Goal: Information Seeking & Learning: Learn about a topic

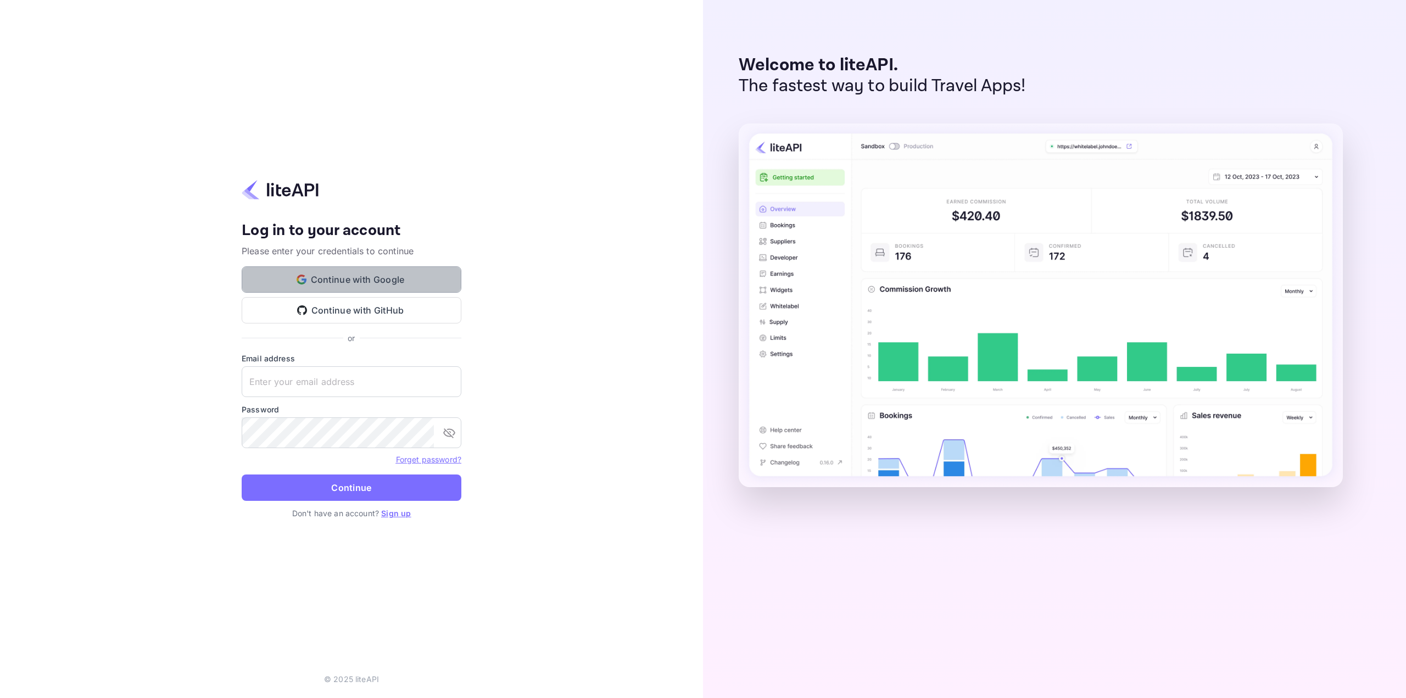
click at [349, 282] on button "Continue with Google" at bounding box center [352, 279] width 220 height 26
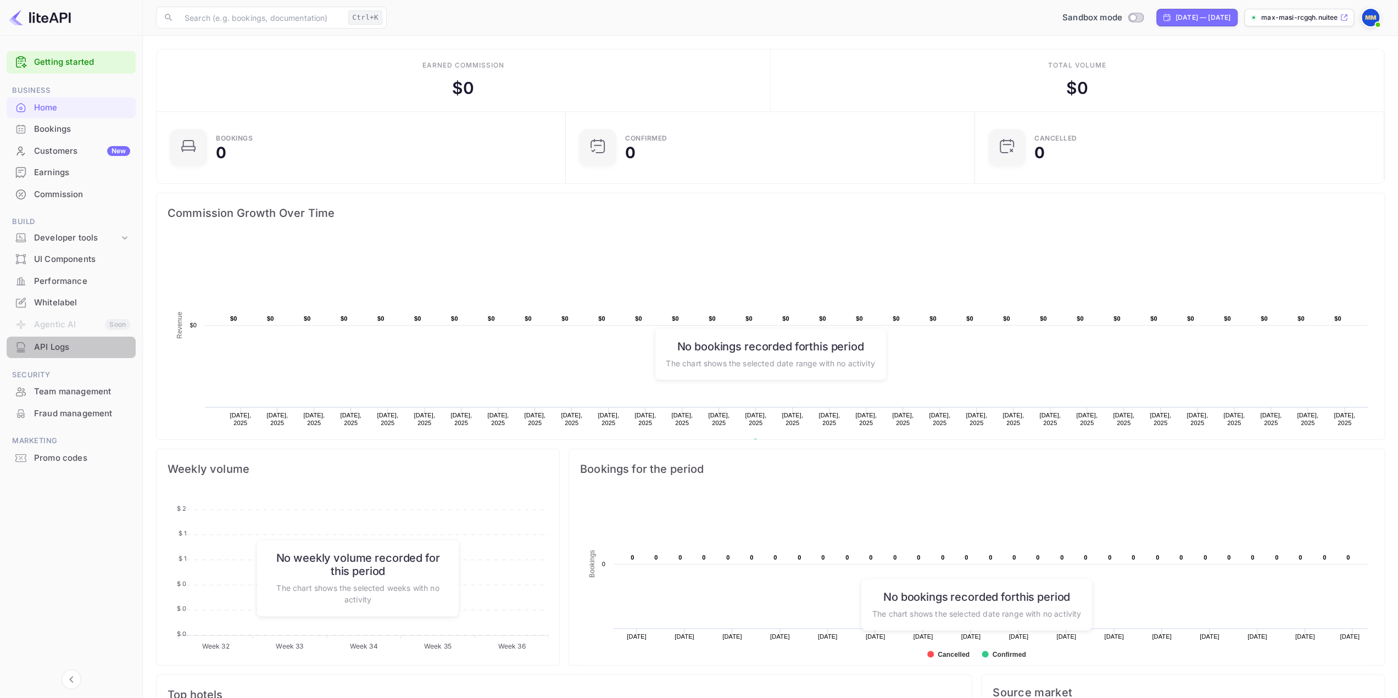
click at [59, 353] on div "API Logs" at bounding box center [71, 347] width 129 height 21
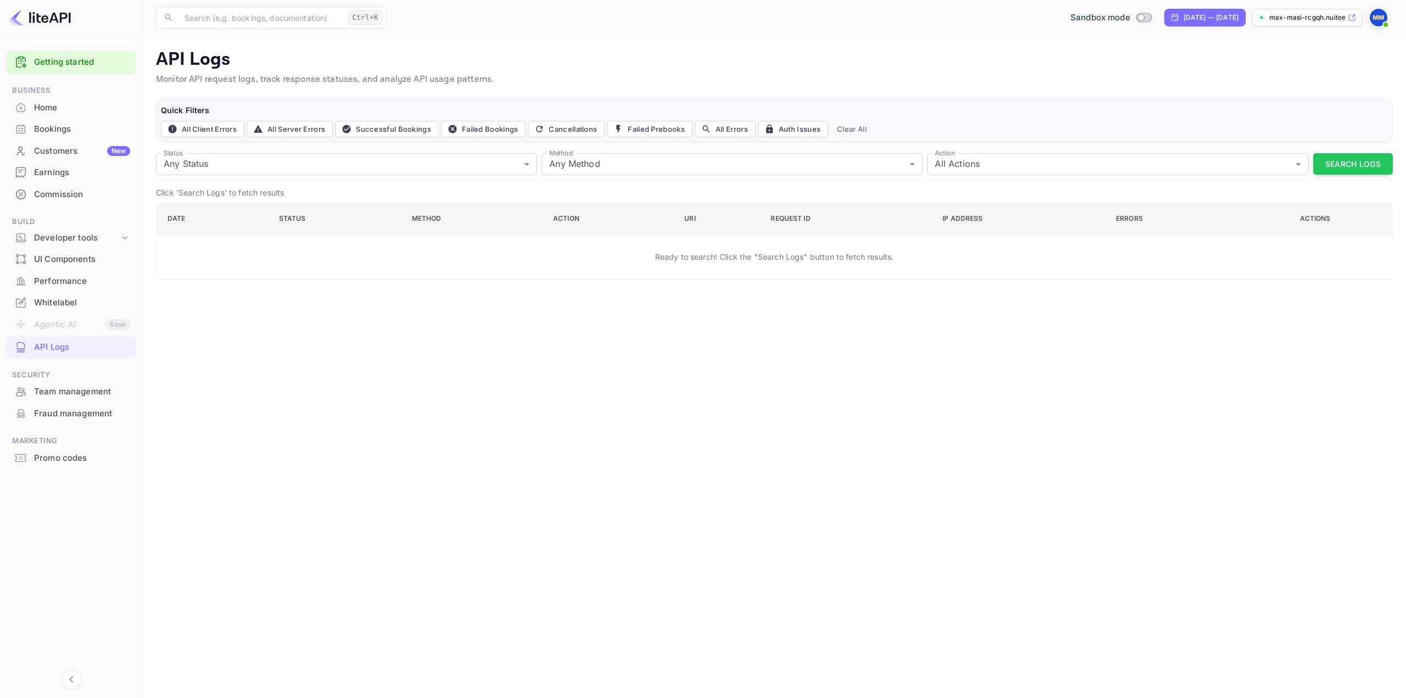
click at [1382, 21] on span at bounding box center [1385, 24] width 11 height 11
click at [1325, 81] on div "Settings" at bounding box center [1325, 87] width 126 height 26
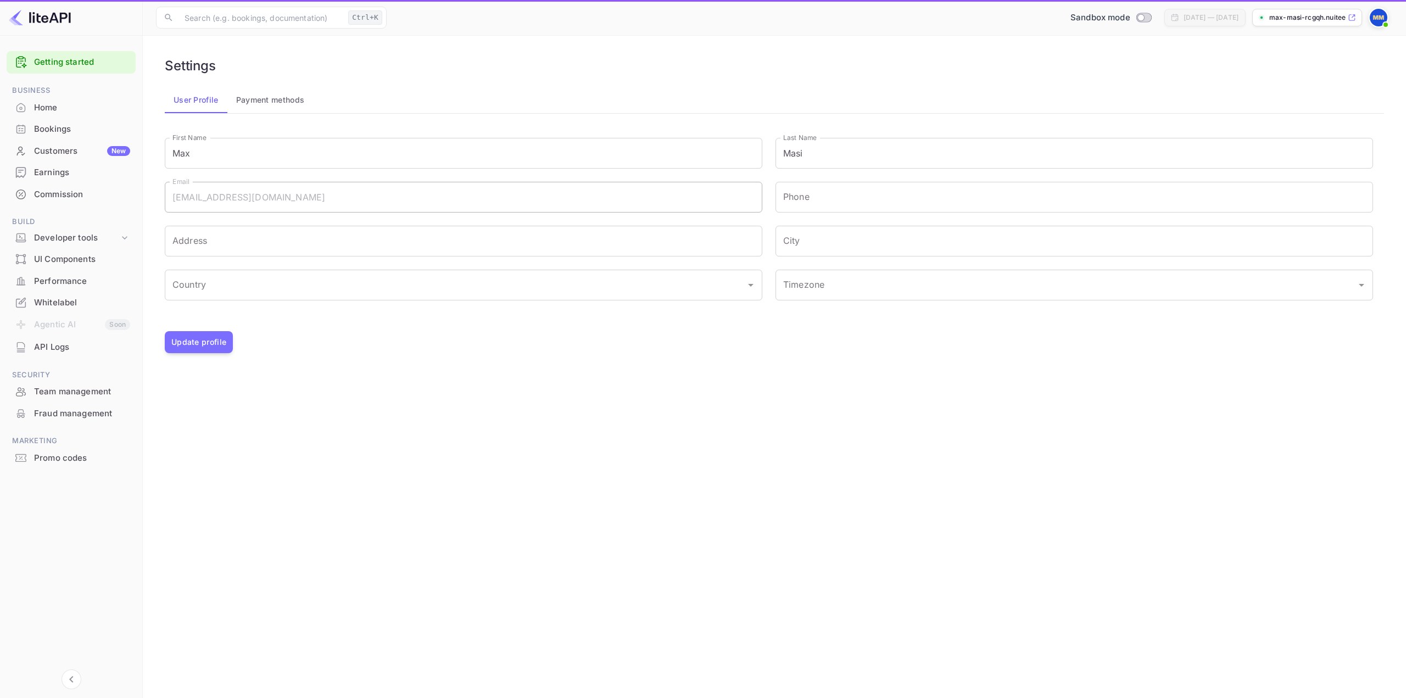
type input "(GMT+01:00) [GEOGRAPHIC_DATA]"
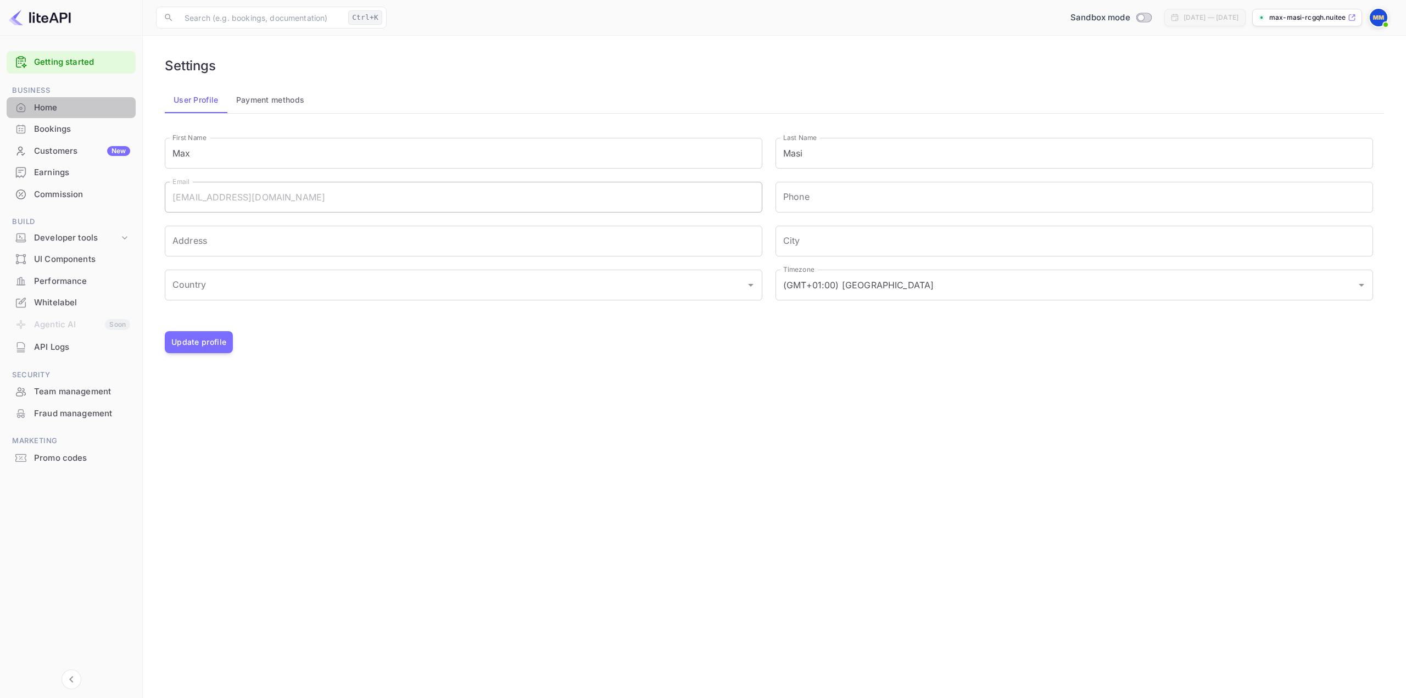
click at [68, 109] on div "Home" at bounding box center [82, 108] width 96 height 13
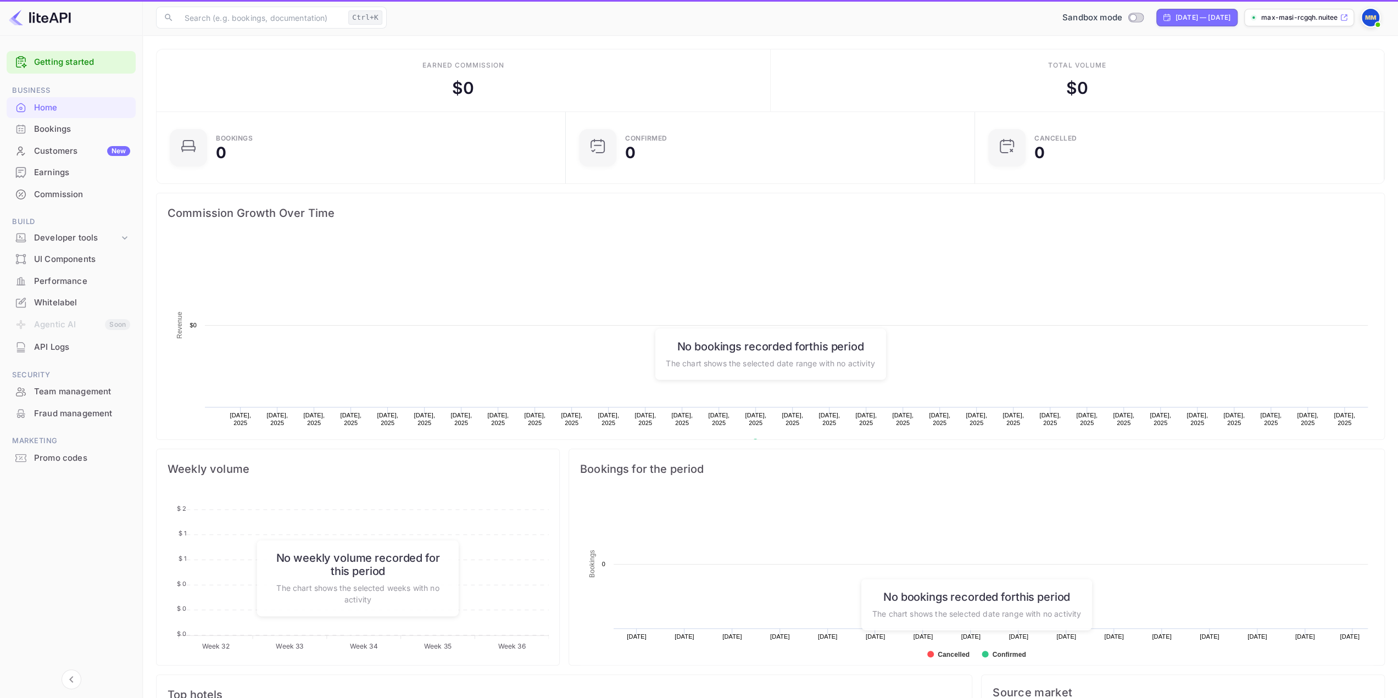
scroll to position [170, 394]
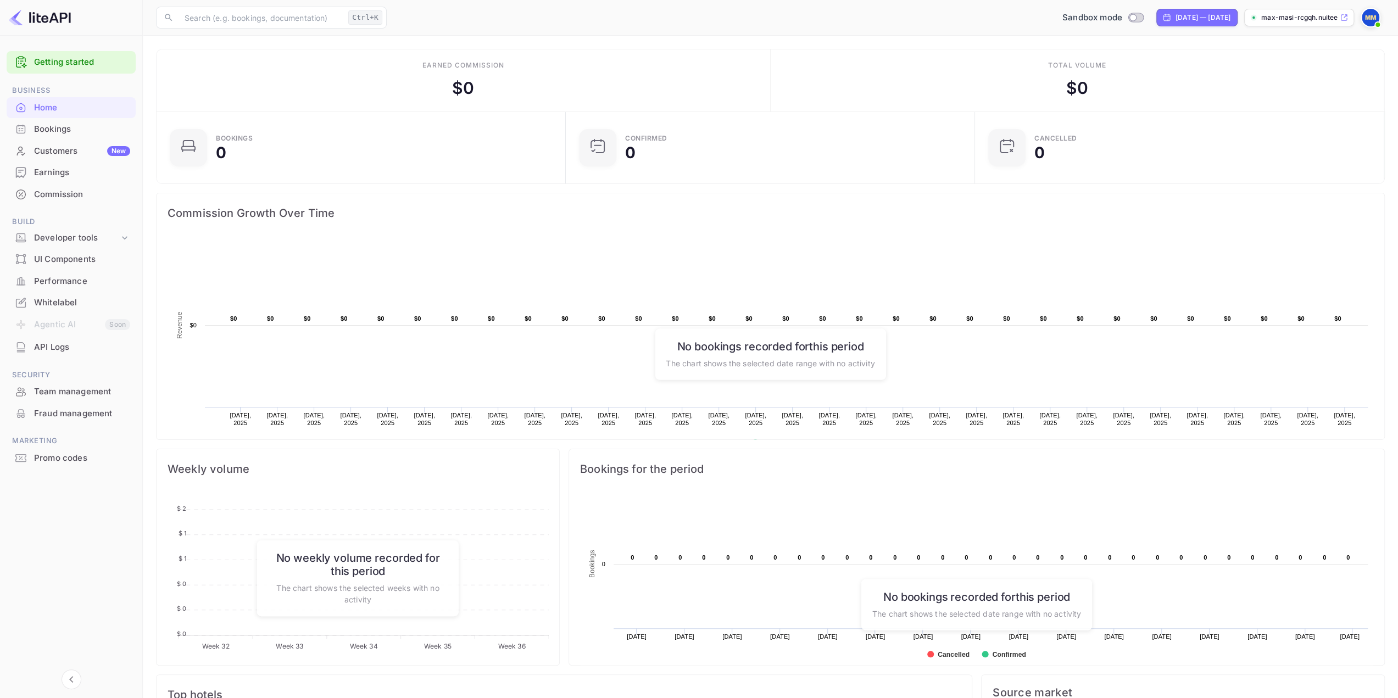
click at [66, 129] on div "Bookings" at bounding box center [82, 129] width 96 height 13
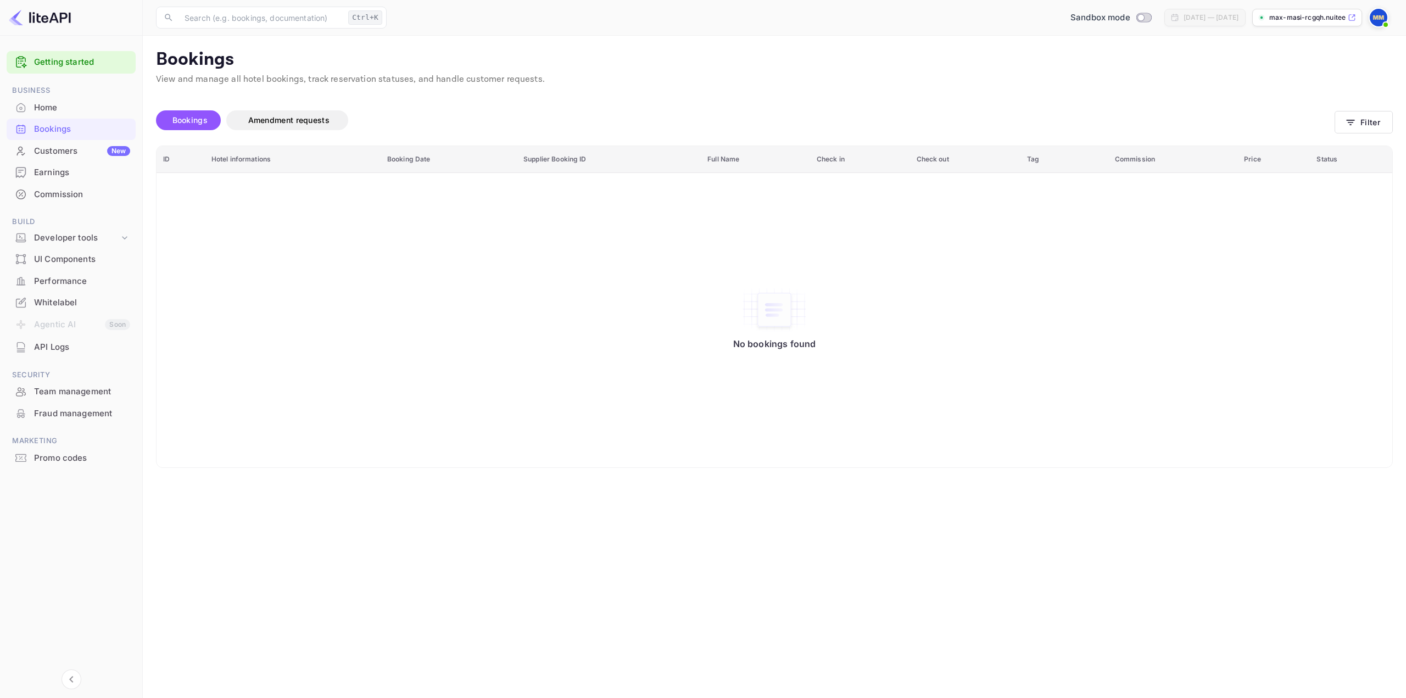
click at [65, 158] on div "Customers New" at bounding box center [71, 151] width 129 height 21
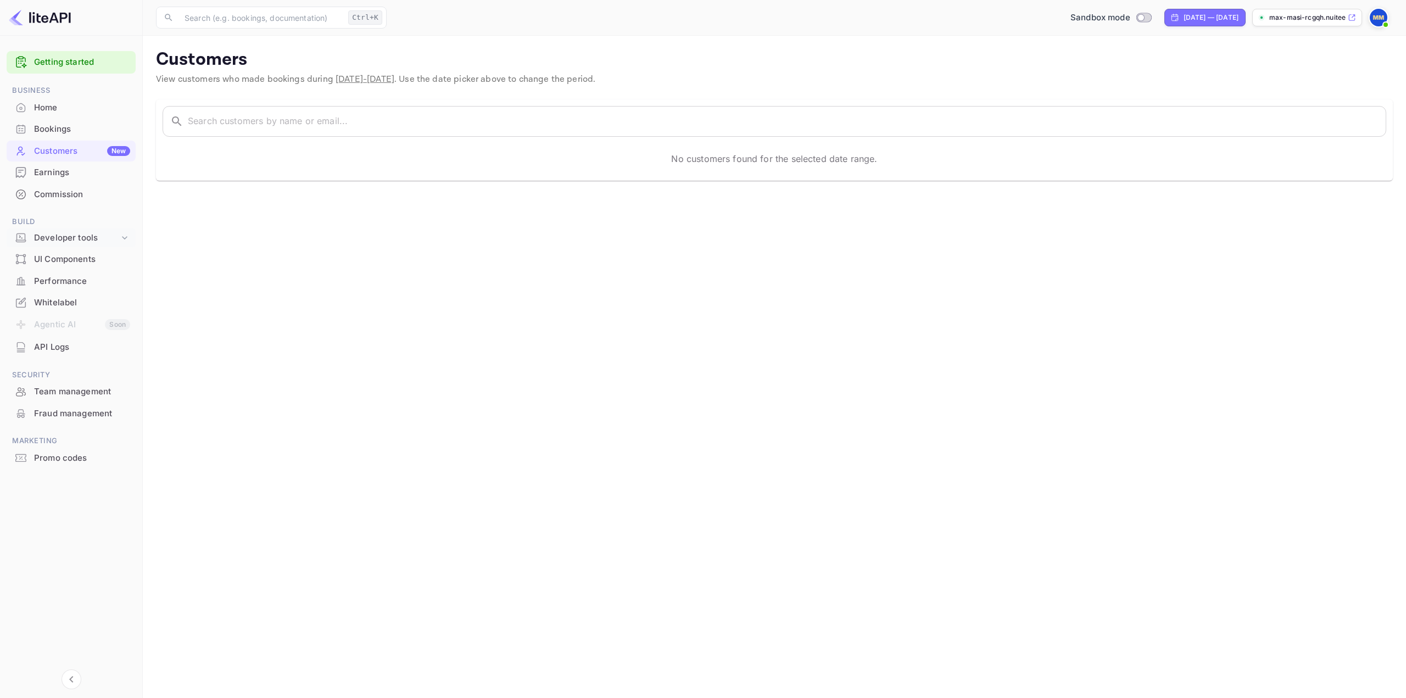
click at [62, 236] on div "Developer tools" at bounding box center [76, 238] width 85 height 13
click at [62, 272] on p "API Keys" at bounding box center [54, 273] width 32 height 12
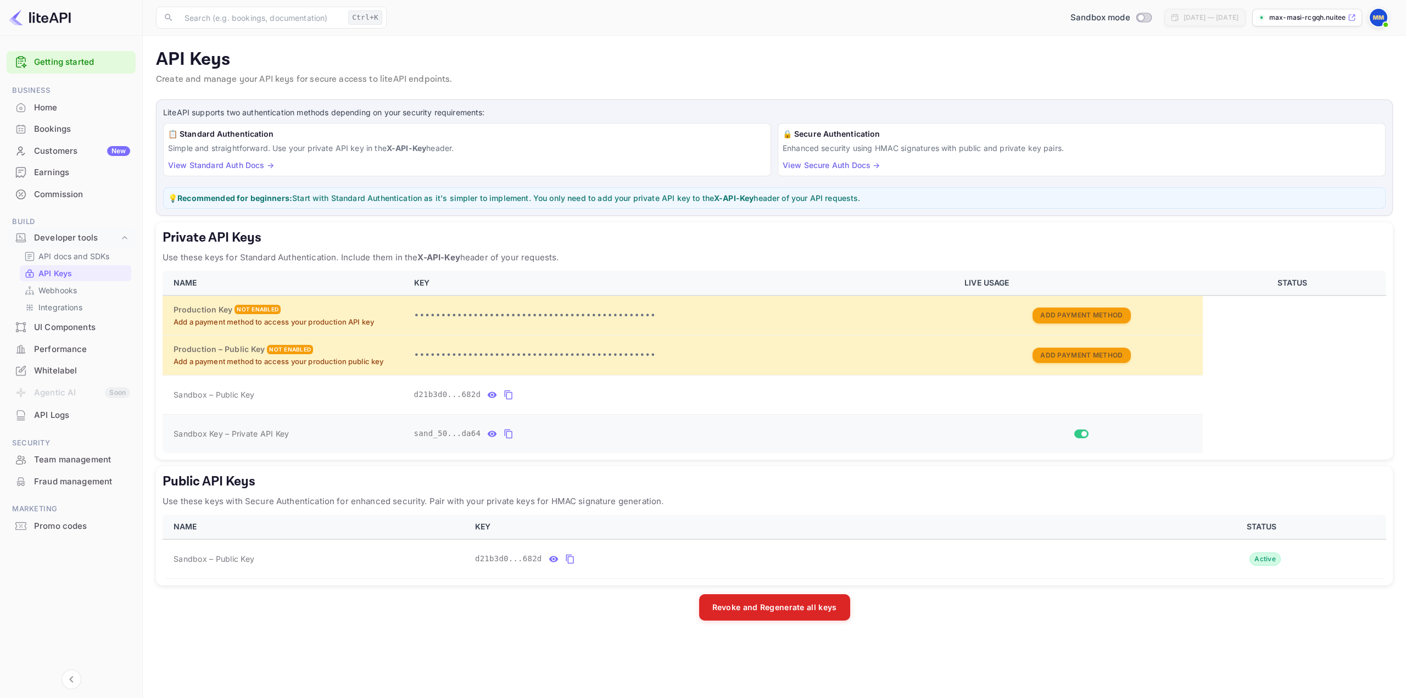
click at [505, 429] on icon "private api keys table" at bounding box center [509, 433] width 8 height 9
click at [504, 433] on icon "private api keys table" at bounding box center [509, 433] width 10 height 13
click at [57, 242] on div "Developer tools" at bounding box center [76, 238] width 85 height 13
click at [60, 259] on p "API docs and SDKs" at bounding box center [73, 256] width 71 height 12
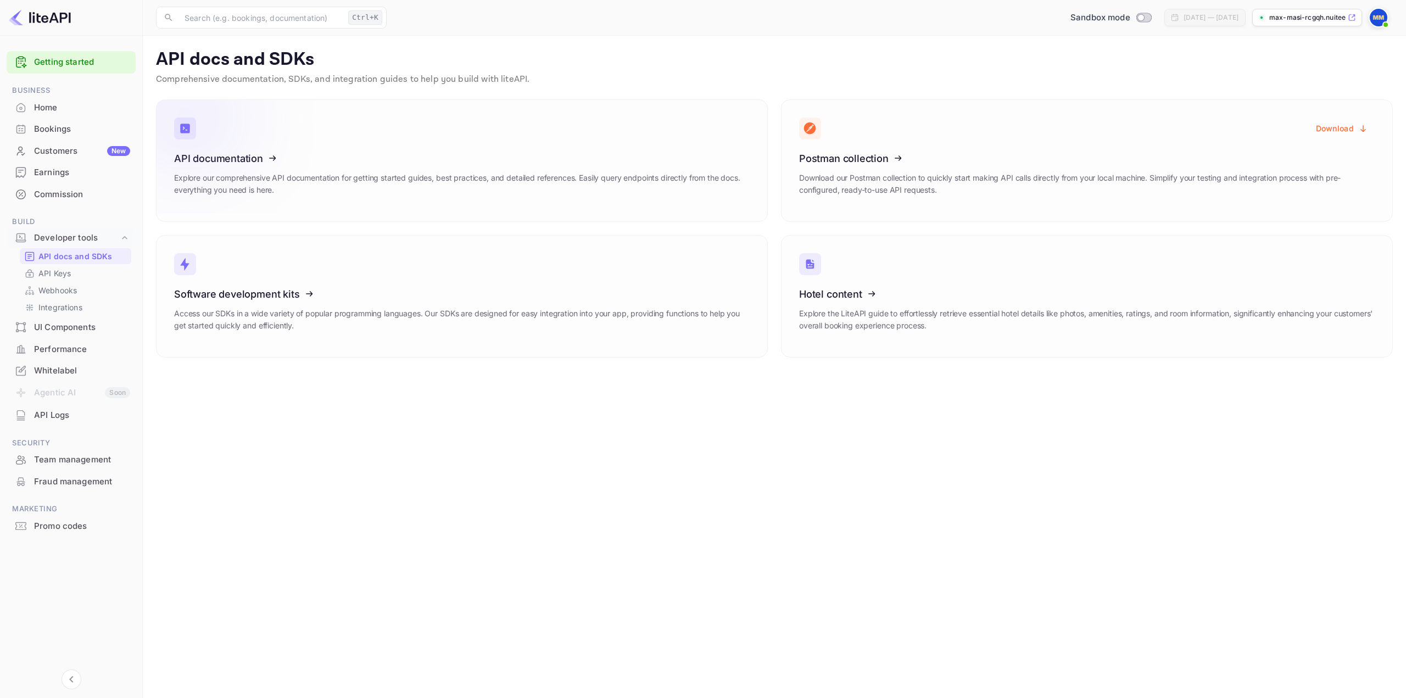
click at [244, 160] on icon at bounding box center [242, 156] width 171 height 113
click at [95, 195] on div "Commission" at bounding box center [82, 194] width 96 height 13
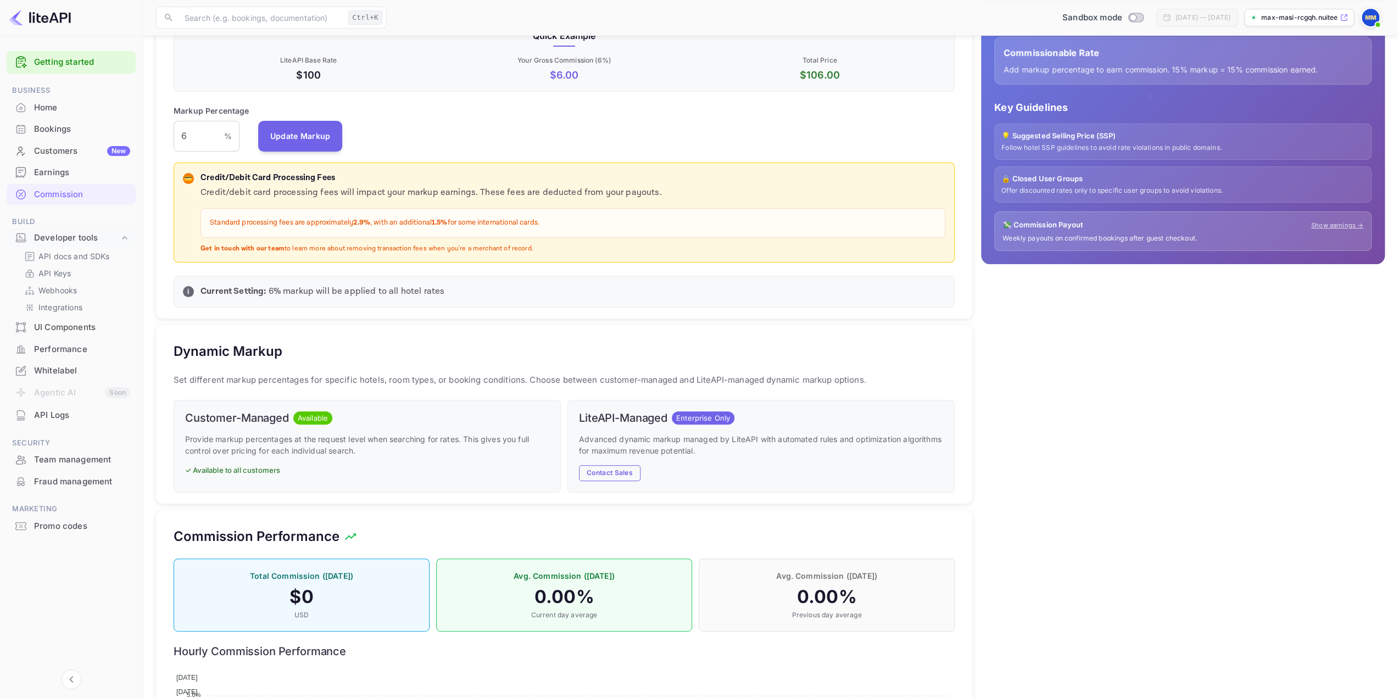
scroll to position [220, 0]
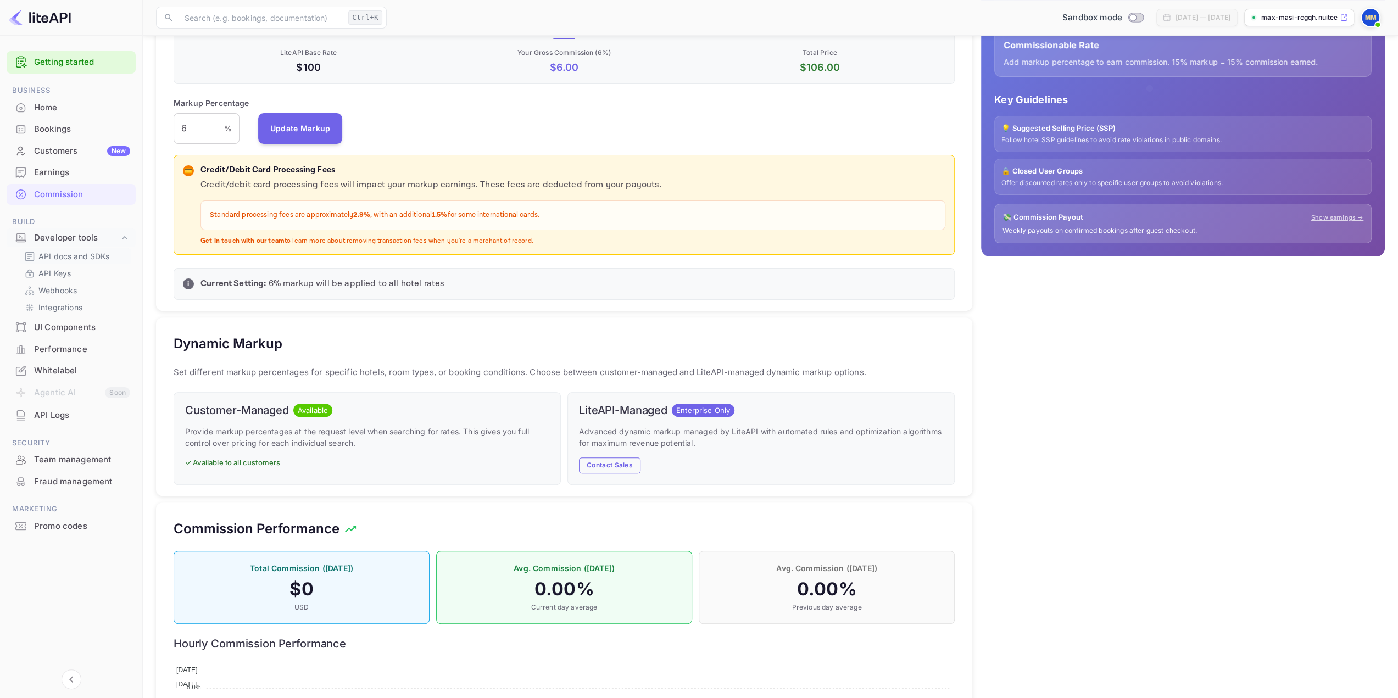
click at [86, 251] on p "API docs and SDKs" at bounding box center [73, 256] width 71 height 12
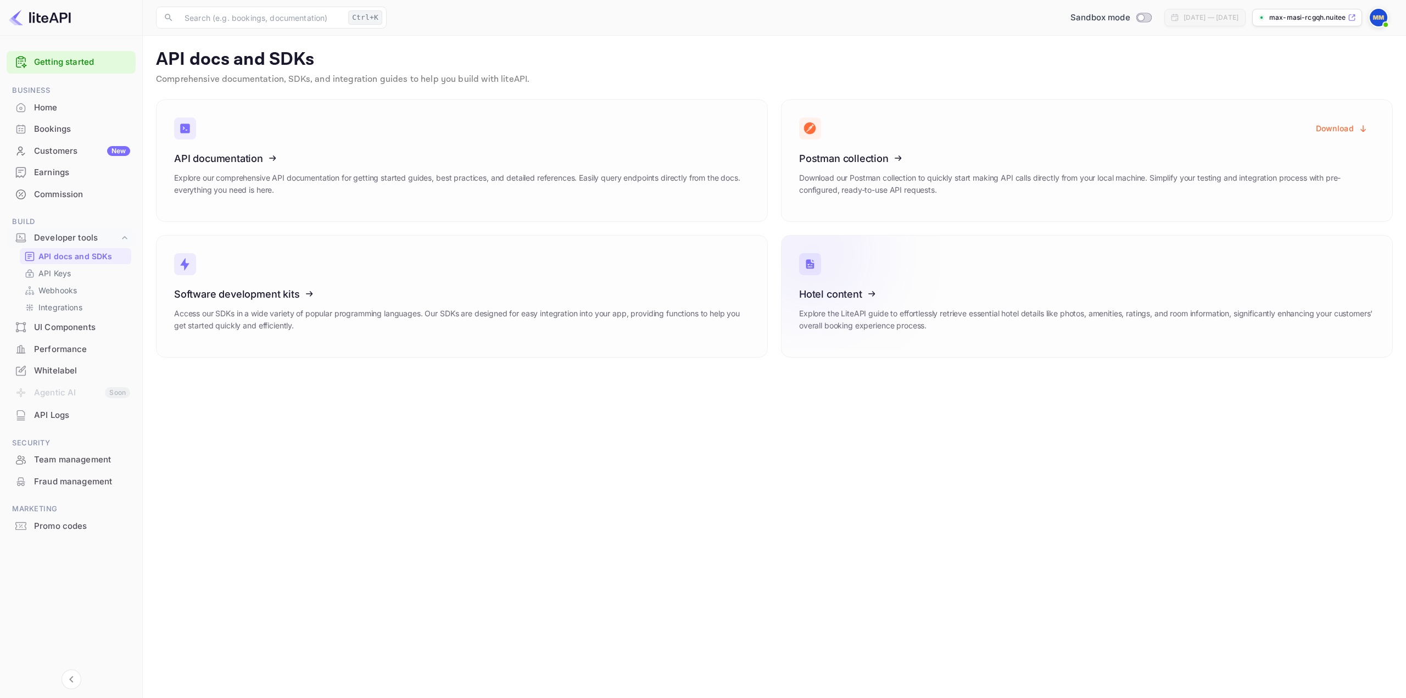
click at [873, 294] on icon at bounding box center [866, 292] width 171 height 113
